Goal: Communication & Community: Connect with others

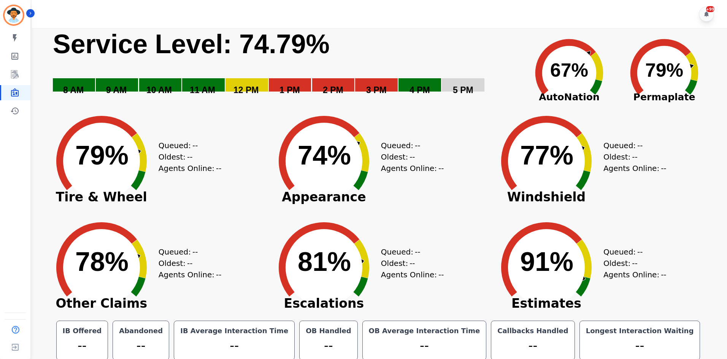
scroll to position [4, 0]
